Goal: Information Seeking & Learning: Learn about a topic

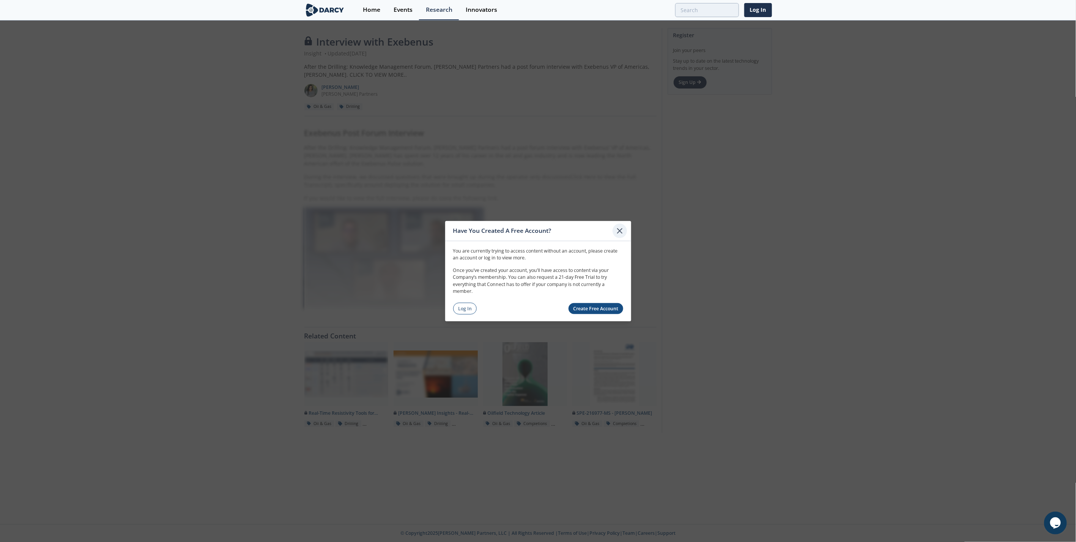
click at [620, 232] on icon at bounding box center [619, 230] width 9 height 9
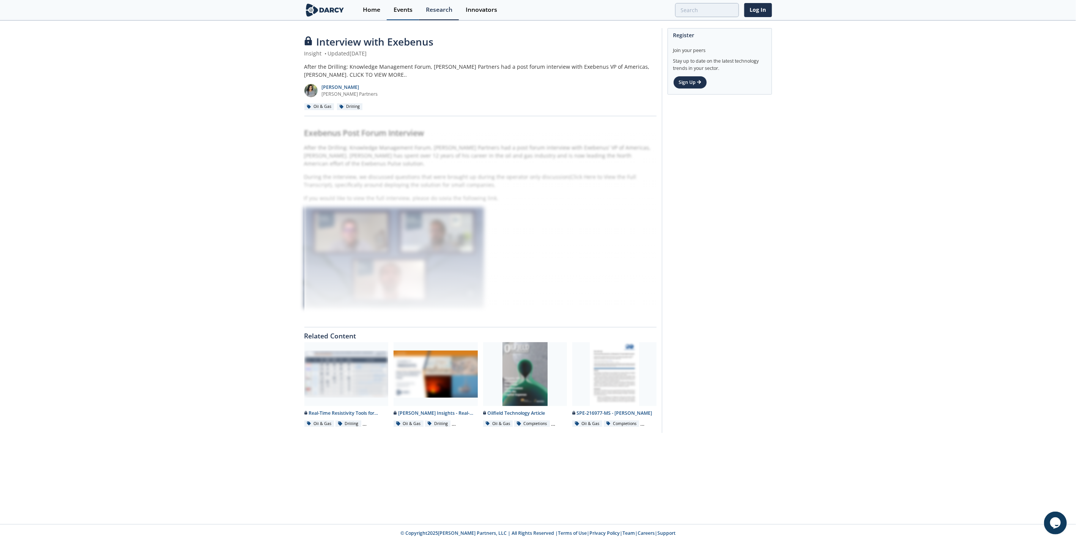
click at [407, 9] on div "Events" at bounding box center [403, 10] width 19 height 6
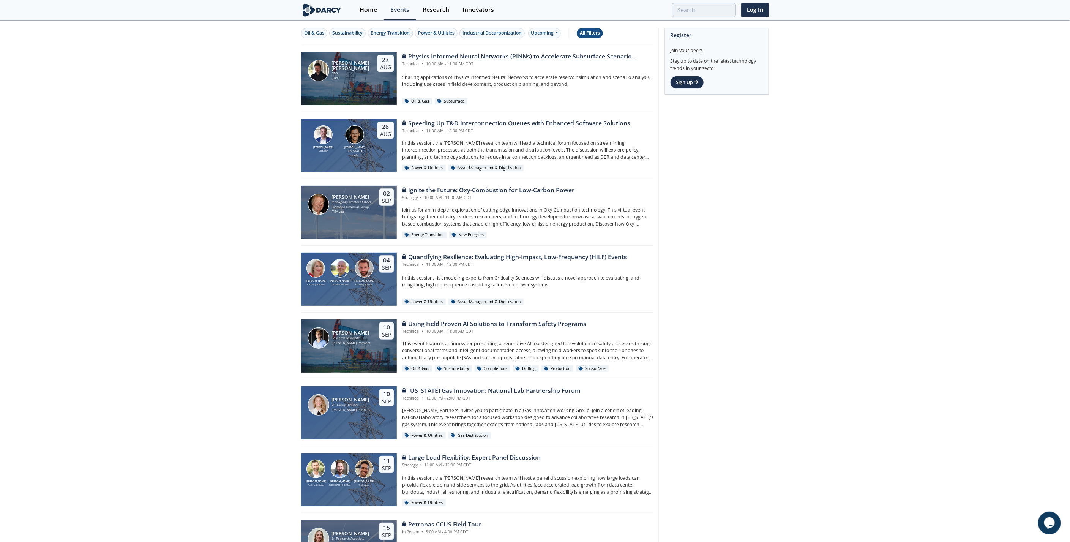
click at [594, 30] on div "All Filters" at bounding box center [590, 33] width 20 height 7
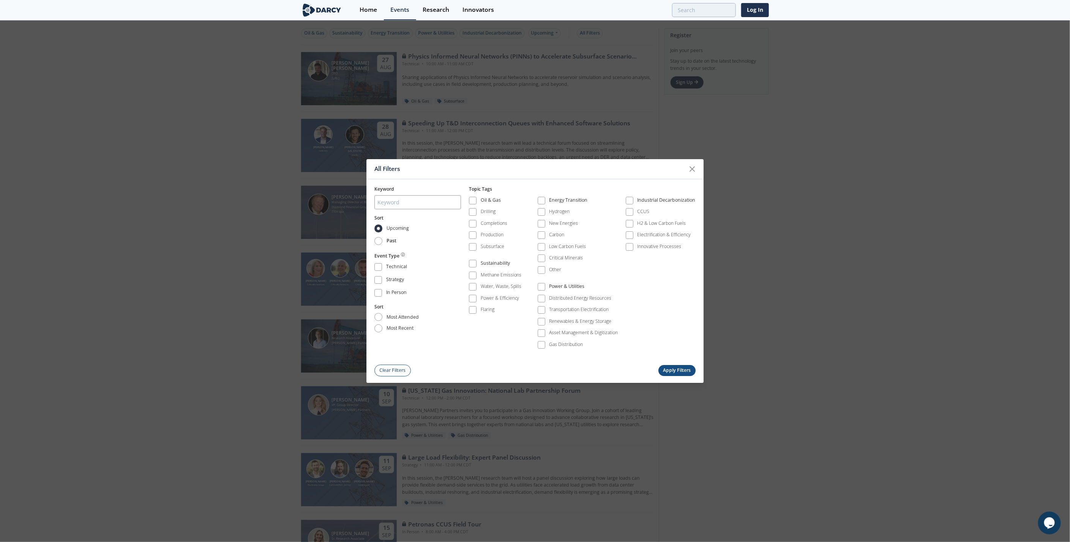
click at [383, 245] on label "Past" at bounding box center [385, 241] width 22 height 8
click at [382, 245] on input "Past" at bounding box center [378, 241] width 8 height 8
radio input "true"
click at [685, 367] on button "Apply Filters" at bounding box center [676, 370] width 37 height 11
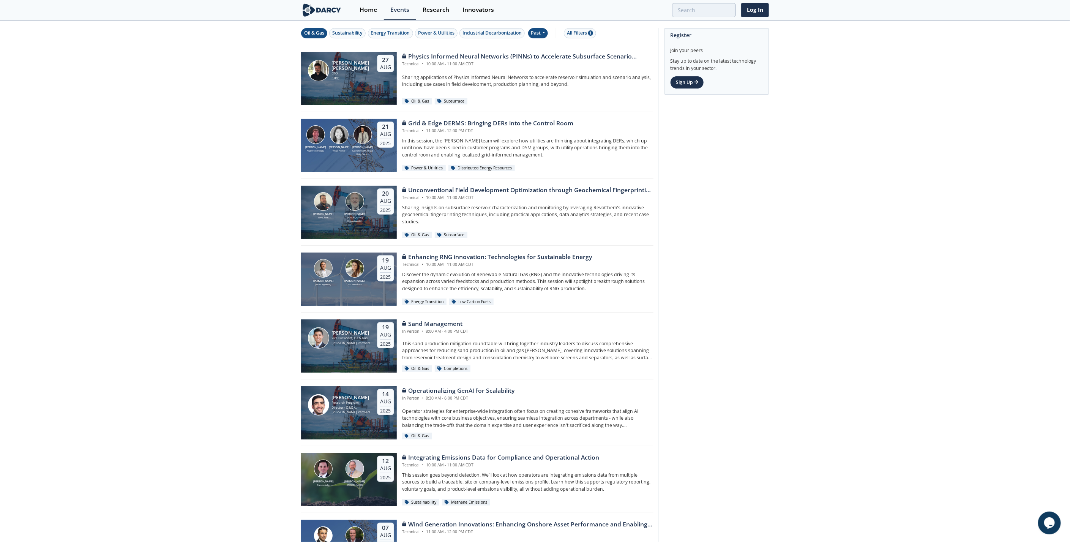
click at [319, 28] on button "Oil & Gas" at bounding box center [314, 33] width 26 height 10
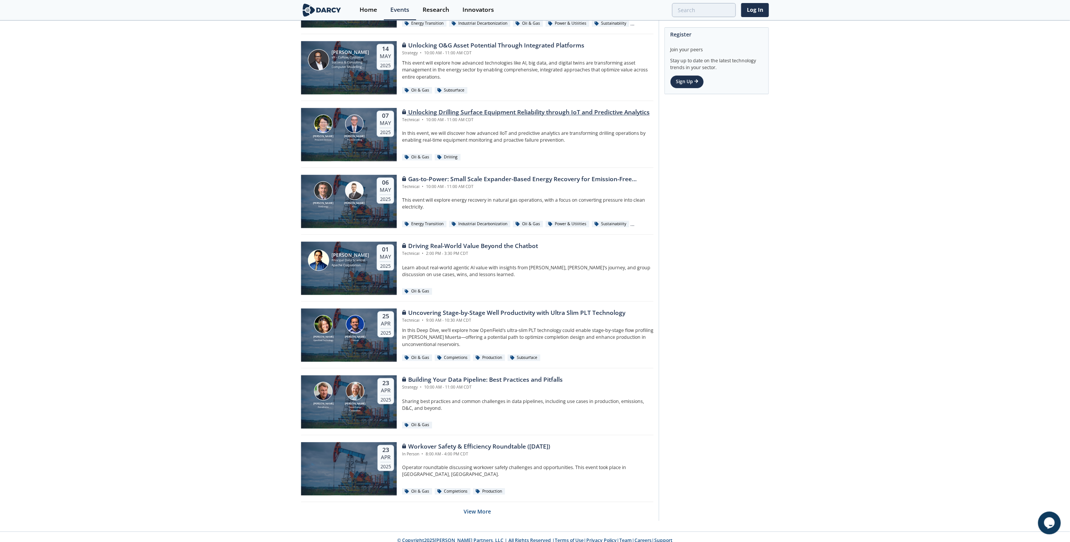
scroll to position [1218, 0]
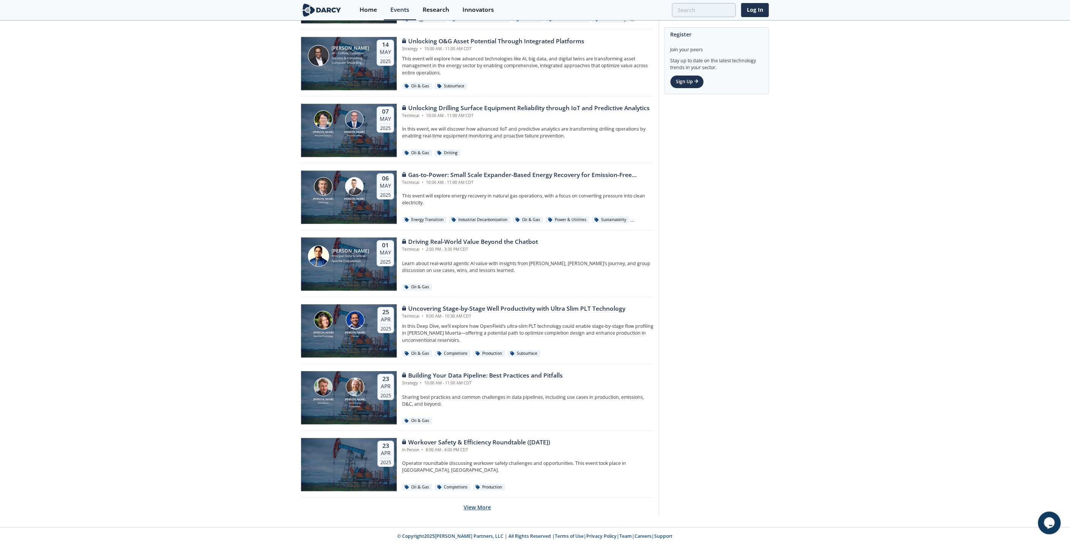
click at [480, 504] on button "View More" at bounding box center [476, 507] width 27 height 19
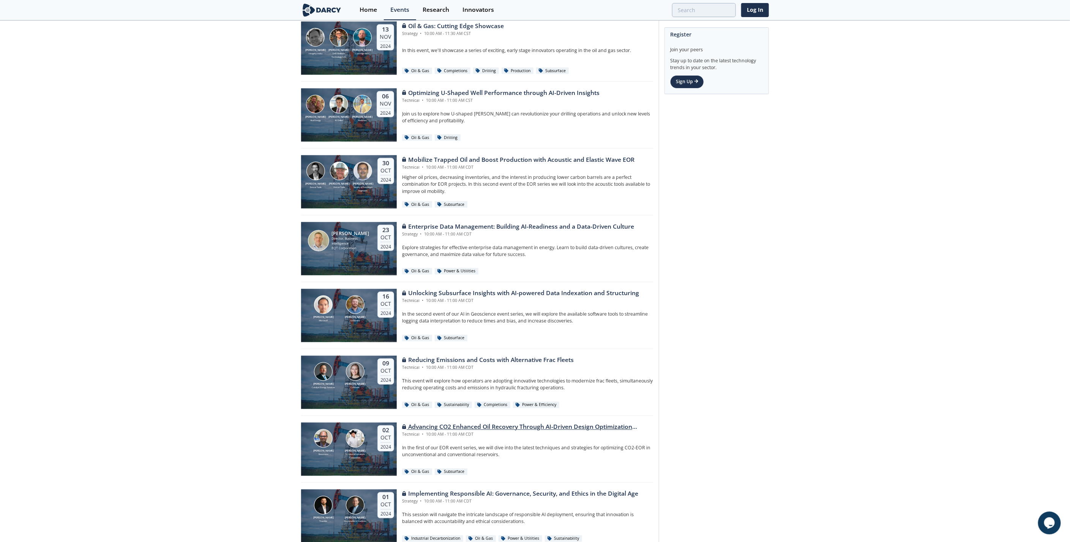
scroll to position [2885, 0]
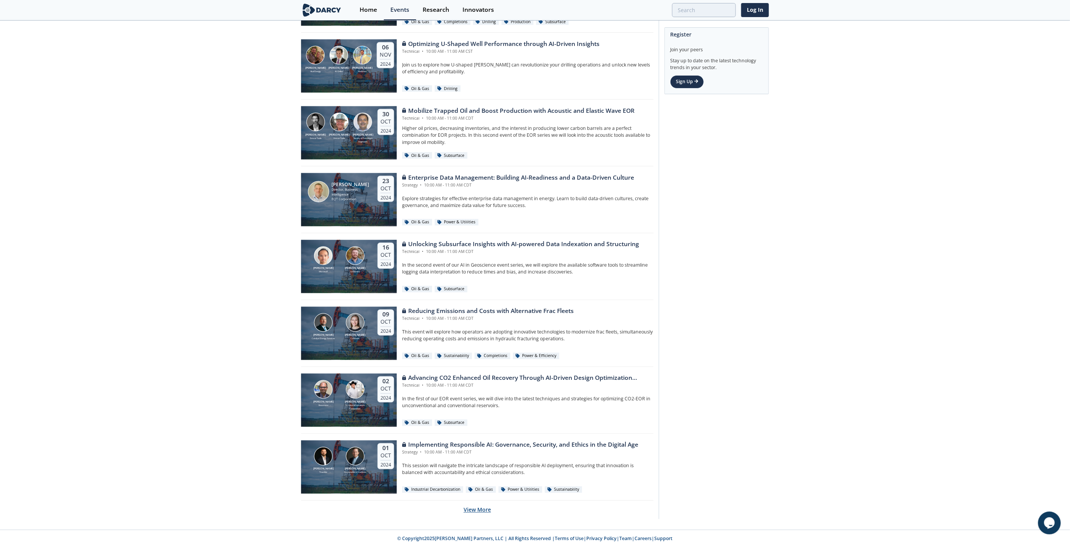
click at [481, 506] on button "View More" at bounding box center [476, 509] width 27 height 19
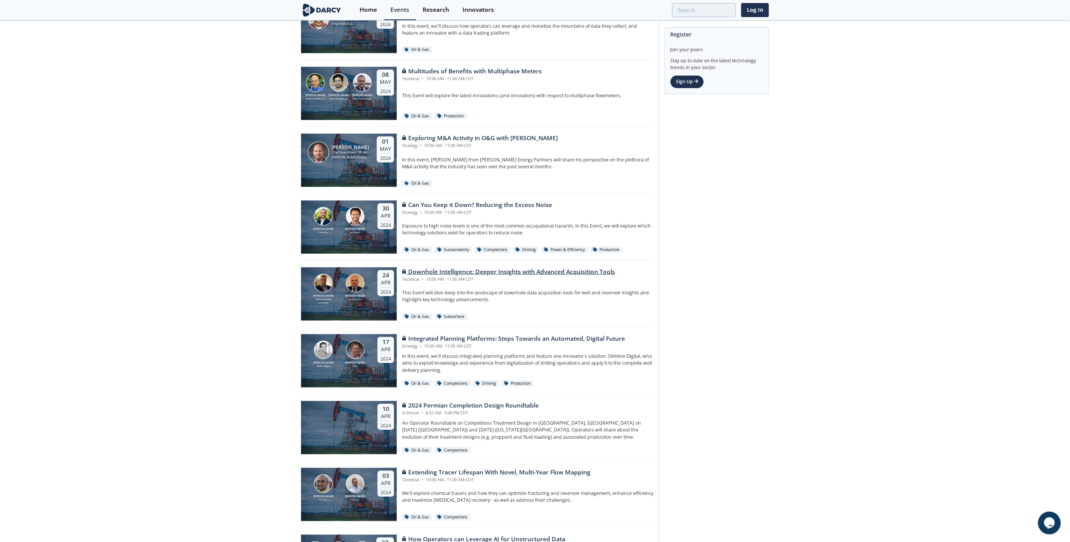
scroll to position [4553, 0]
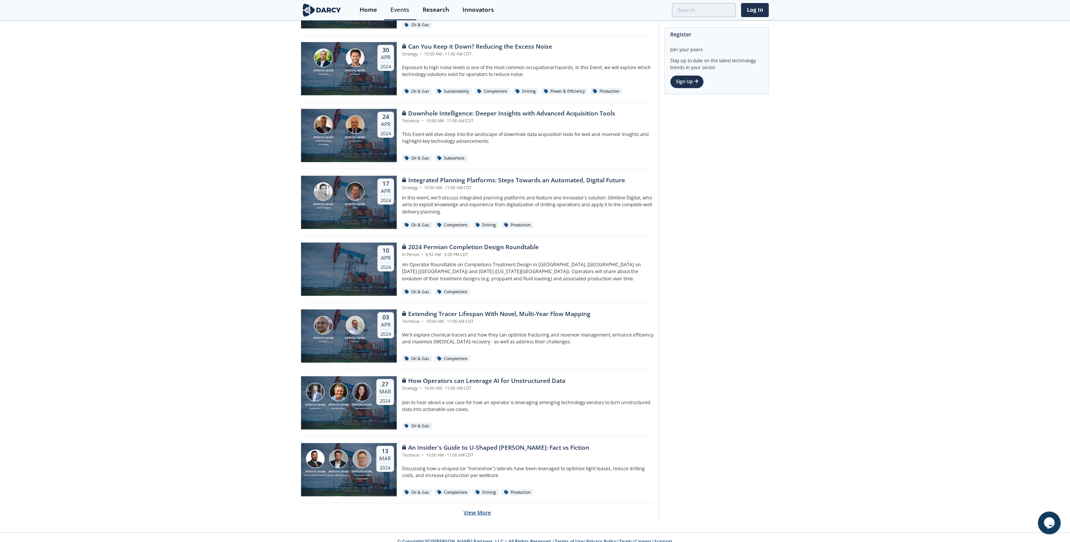
click at [486, 506] on button "View More" at bounding box center [476, 512] width 27 height 19
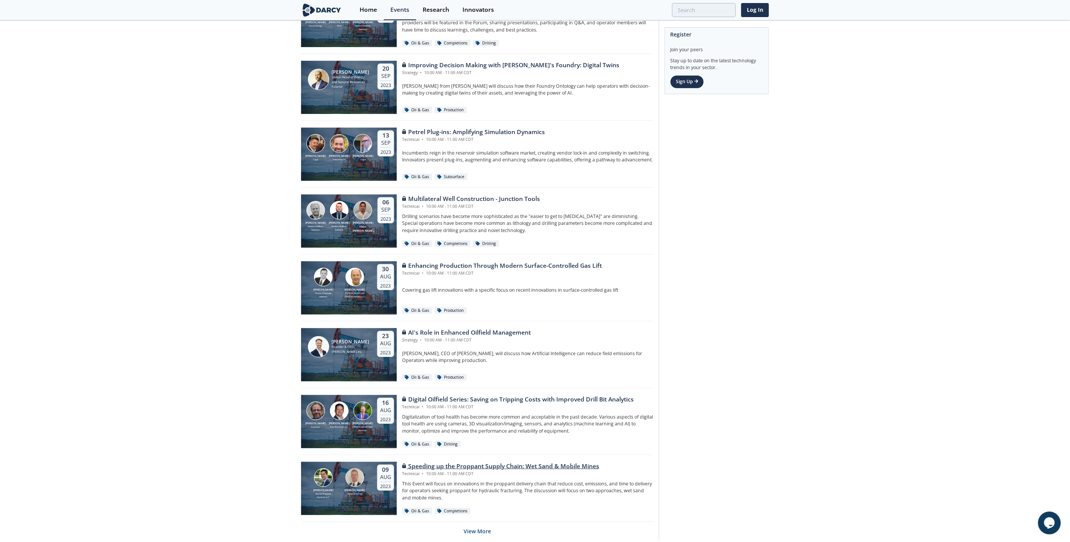
scroll to position [6220, 0]
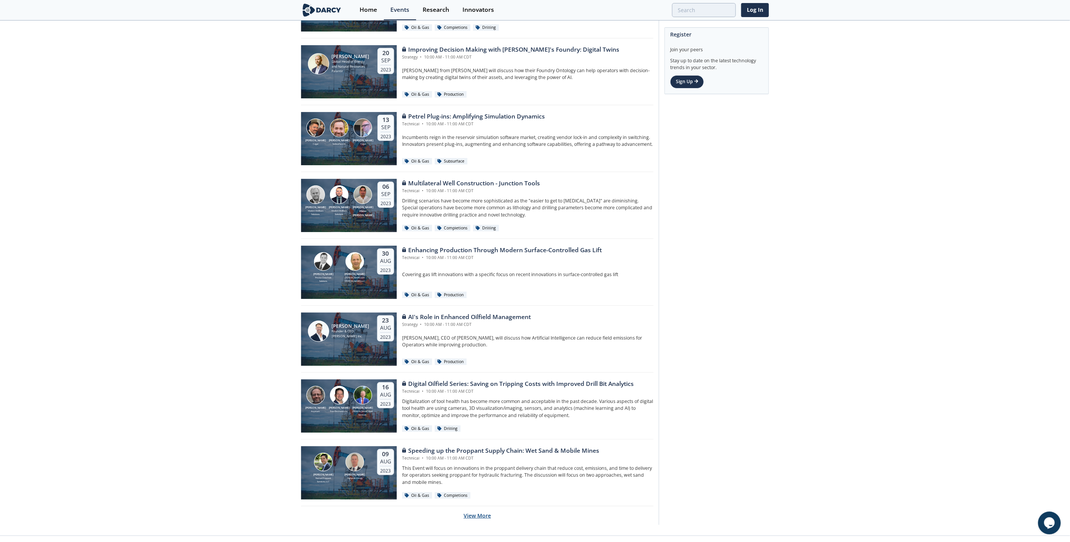
click at [482, 506] on button "View More" at bounding box center [476, 515] width 27 height 19
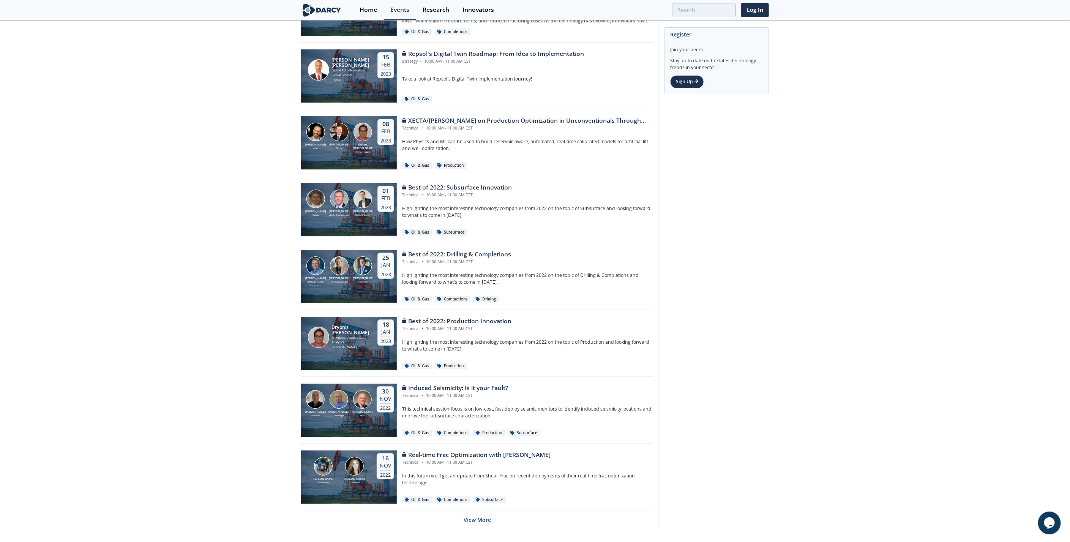
scroll to position [7887, 0]
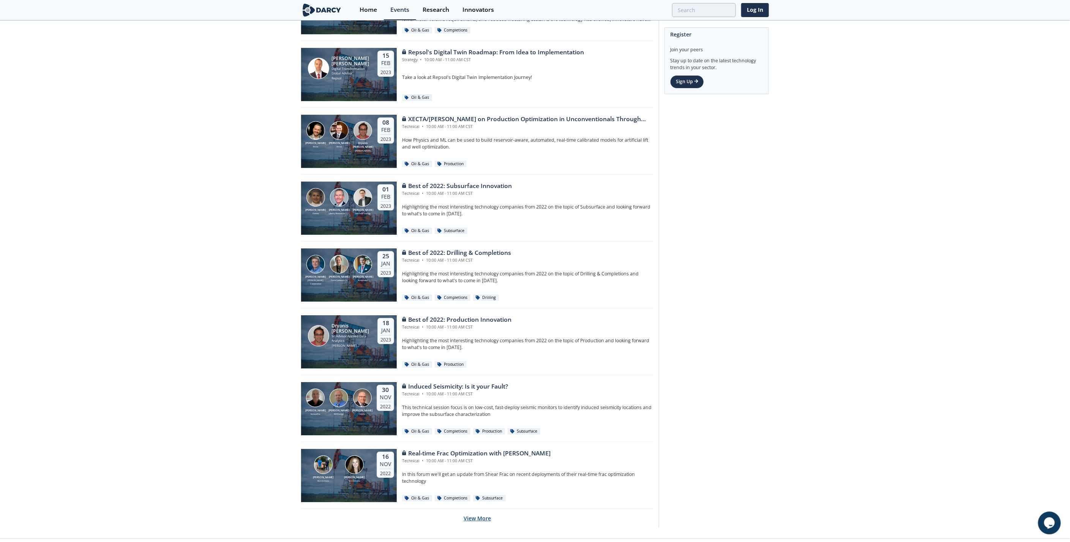
click at [490, 509] on button "View More" at bounding box center [476, 518] width 27 height 19
